Goal: Information Seeking & Learning: Learn about a topic

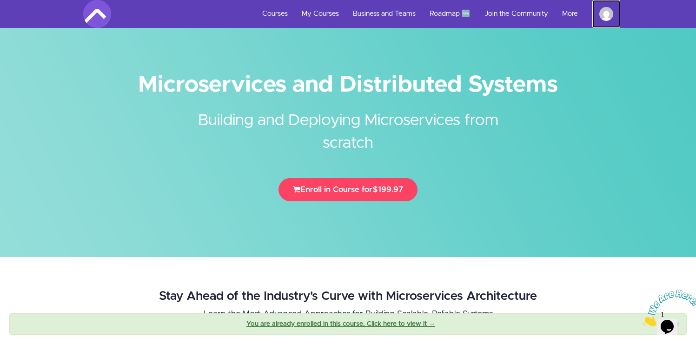
click at [605, 16] on img at bounding box center [606, 14] width 14 height 14
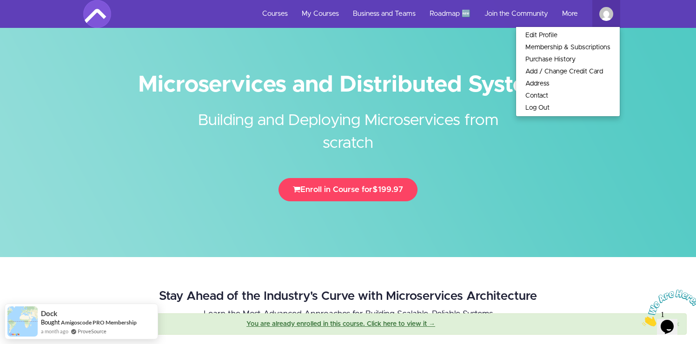
click at [385, 113] on h2 "Building and Deploying Microservices from scratch" at bounding box center [348, 125] width 349 height 60
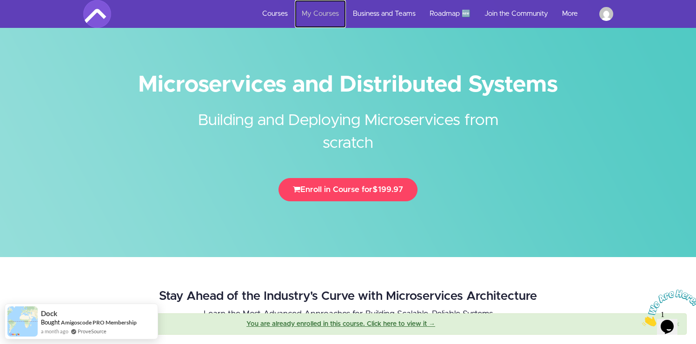
click at [317, 12] on link "My Courses" at bounding box center [320, 14] width 51 height 28
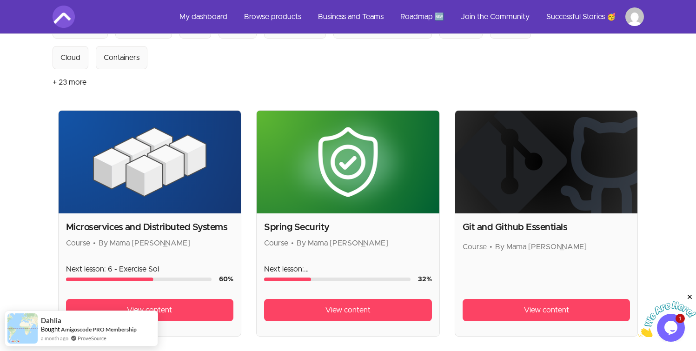
scroll to position [149, 0]
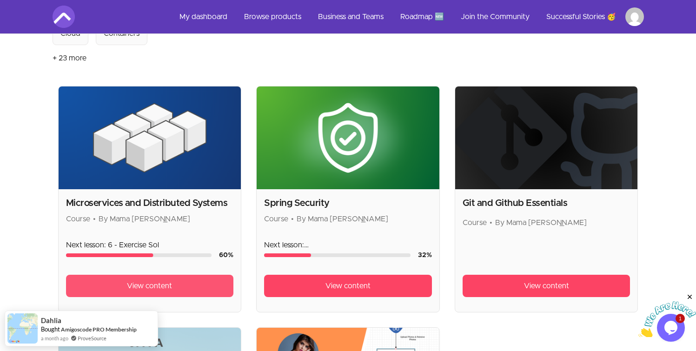
click at [161, 289] on span "View content" at bounding box center [149, 285] width 45 height 11
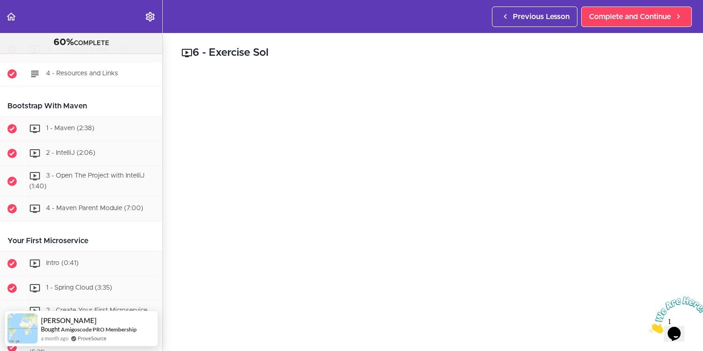
scroll to position [298, 0]
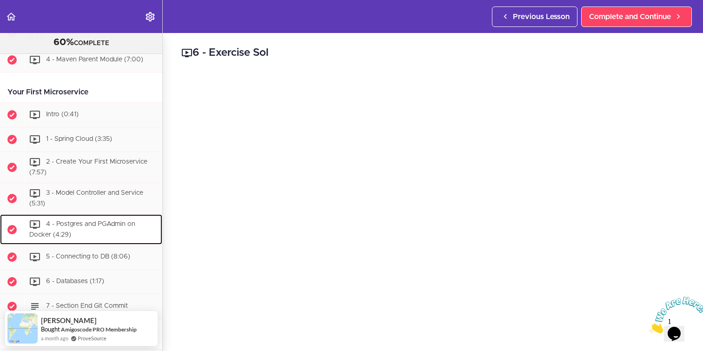
click at [97, 227] on div "4 - Postgres and PGAdmin on Docker (4:29)" at bounding box center [93, 229] width 138 height 31
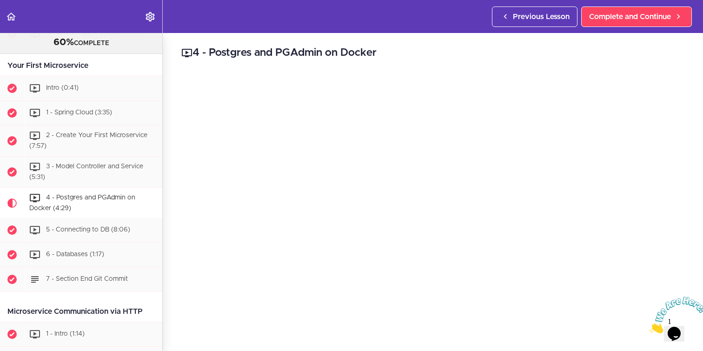
scroll to position [350, 0]
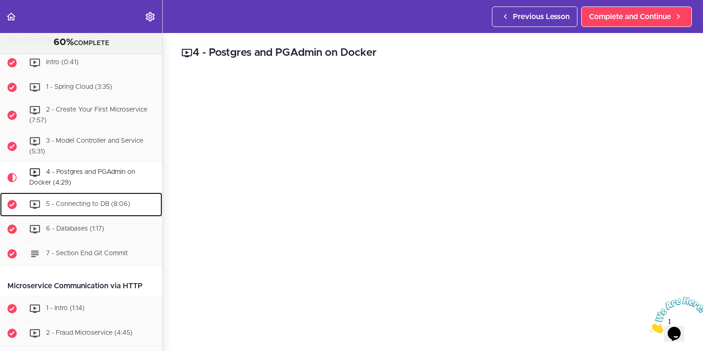
click at [121, 204] on span "5 - Connecting to DB (8:06)" at bounding box center [88, 204] width 84 height 7
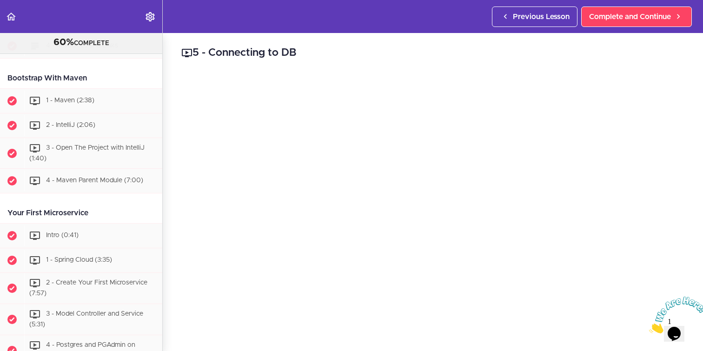
click at [412, 48] on h2 "5 - Connecting to DB" at bounding box center [432, 53] width 503 height 16
click at [574, 53] on h2 "5 - Connecting to DB" at bounding box center [432, 53] width 503 height 16
click at [565, 50] on h2 "5 - Connecting to DB" at bounding box center [432, 53] width 503 height 16
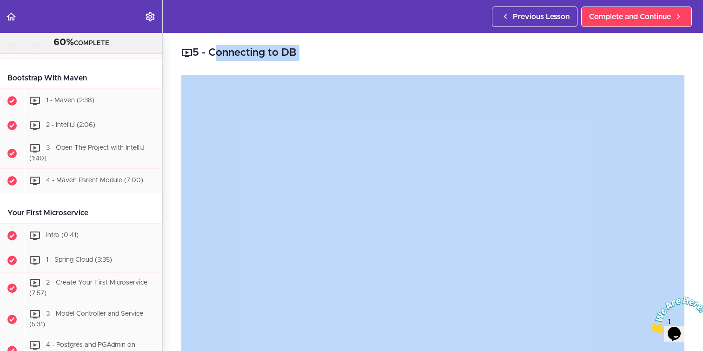
click at [565, 50] on h2 "5 - Connecting to DB" at bounding box center [432, 53] width 503 height 16
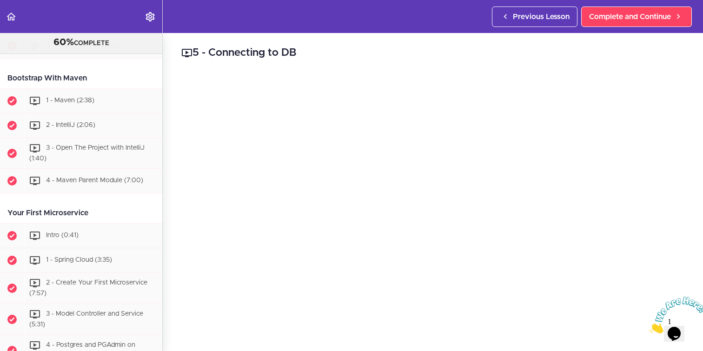
click at [559, 54] on h2 "5 - Connecting to DB" at bounding box center [432, 53] width 503 height 16
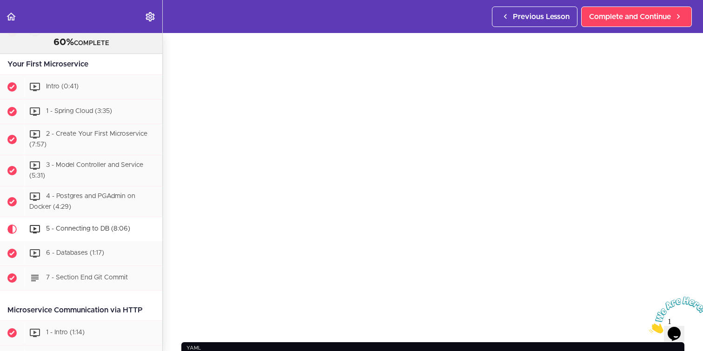
scroll to position [23, 0]
